Goal: Task Accomplishment & Management: Manage account settings

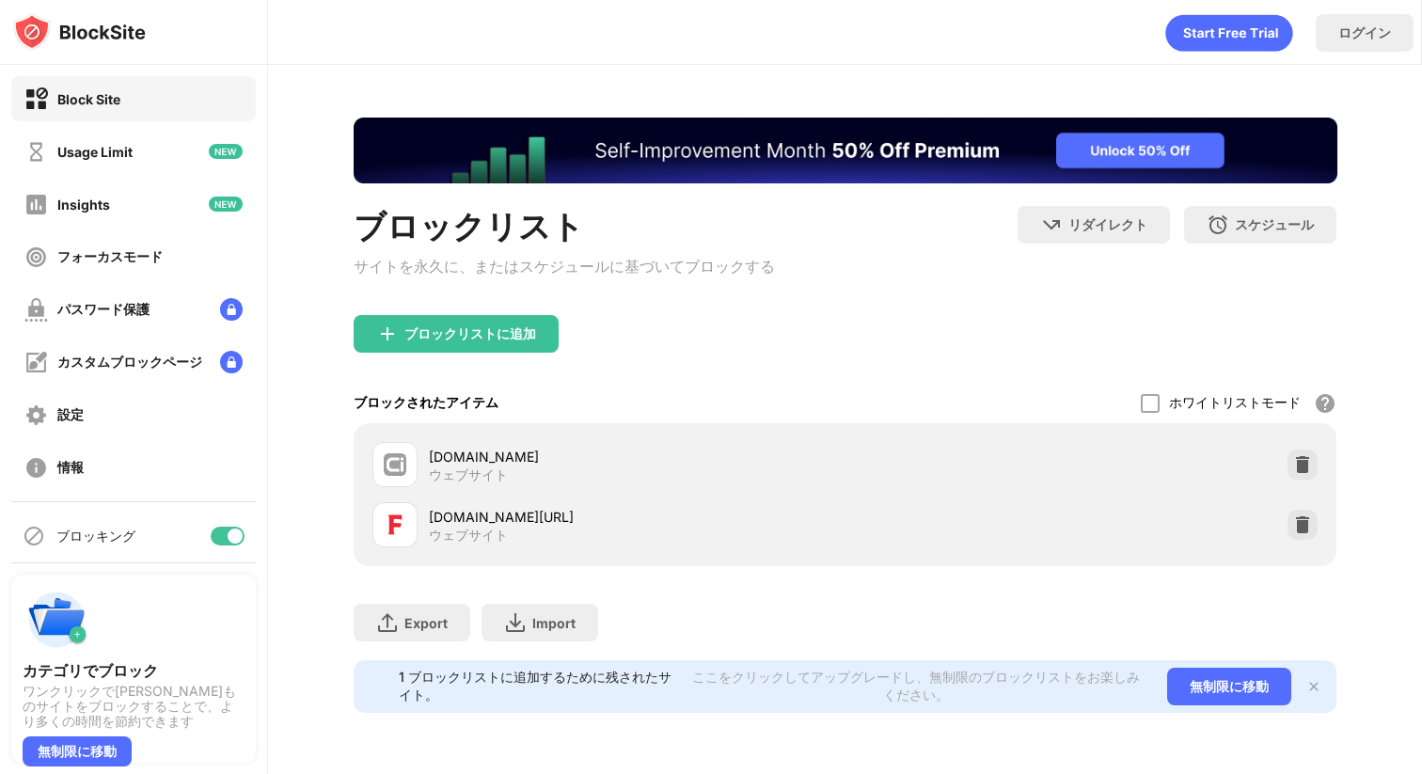
click at [479, 461] on div "[DOMAIN_NAME]" at bounding box center [637, 457] width 416 height 20
